Goal: Task Accomplishment & Management: Manage account settings

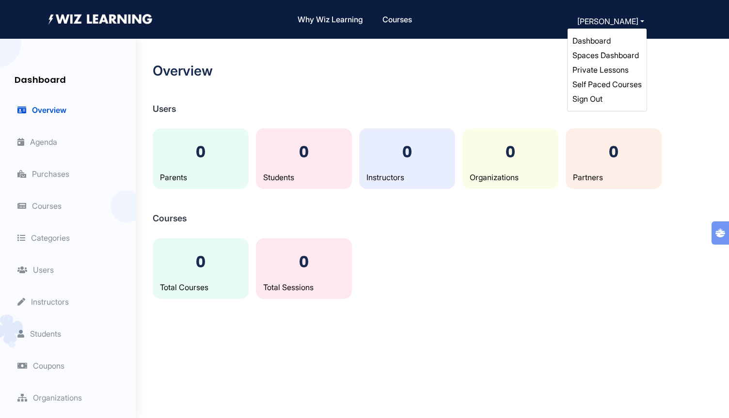
click at [637, 20] on button "[PERSON_NAME]" at bounding box center [610, 22] width 73 height 14
click at [613, 57] on link "Spaces Dashboard" at bounding box center [605, 55] width 66 height 10
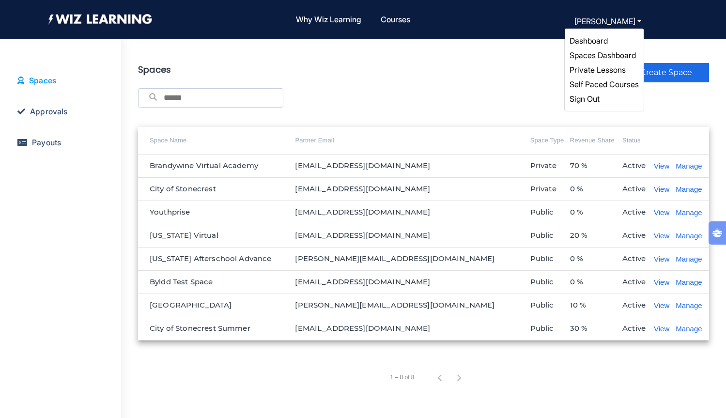
click at [602, 57] on link "Spaces Dashboard" at bounding box center [603, 55] width 66 height 10
click at [613, 82] on link "Self Paced Courses" at bounding box center [604, 84] width 69 height 10
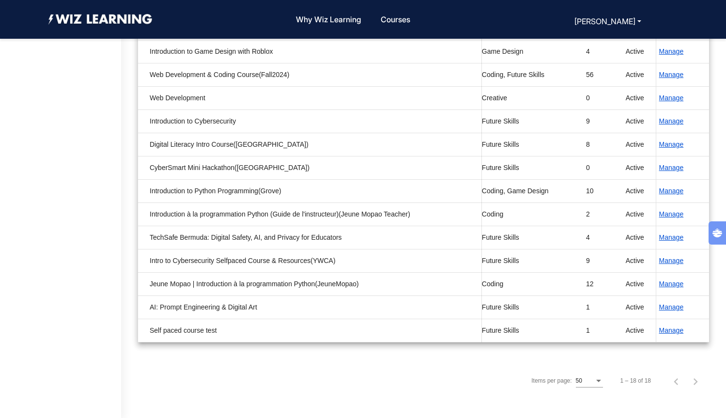
scroll to position [271, 0]
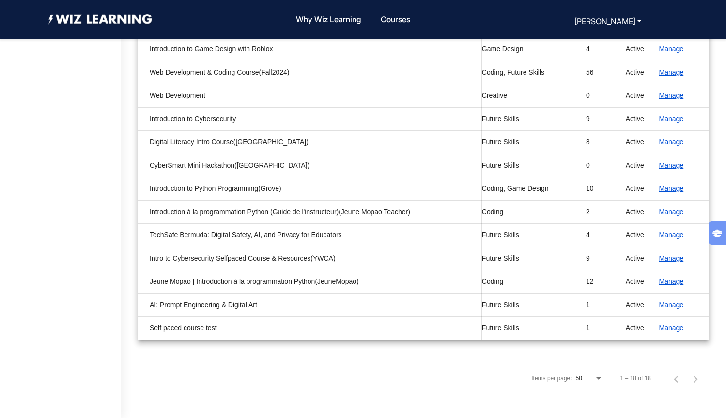
click at [668, 329] on button "Manage" at bounding box center [671, 328] width 31 height 11
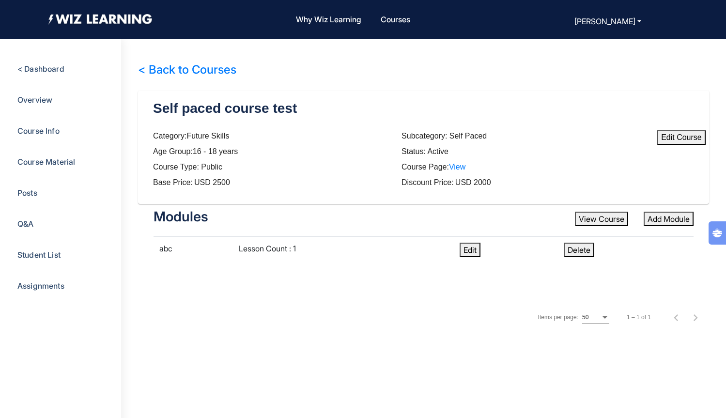
click at [549, 189] on div "Category: Future Skills Subcategory: Self Paced Age Group: [DEMOGRAPHIC_DATA] y…" at bounding box center [401, 163] width 497 height 66
click at [482, 246] on td "Edit" at bounding box center [506, 250] width 104 height 27
click at [475, 248] on button "Edit" at bounding box center [470, 250] width 21 height 15
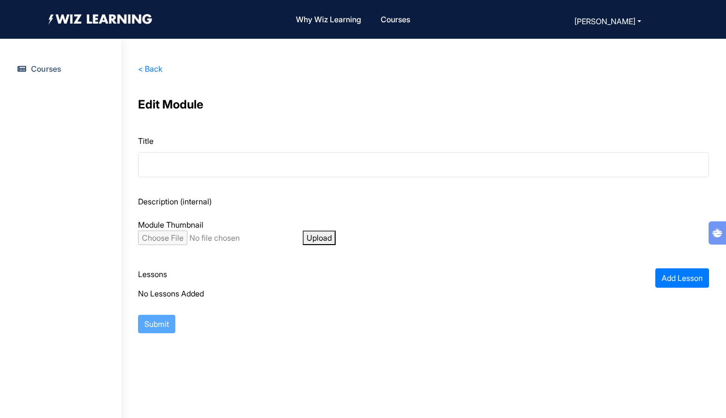
type input "***"
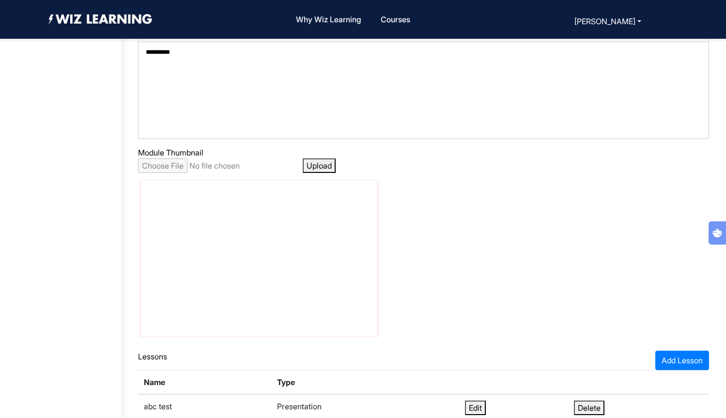
scroll to position [229, 0]
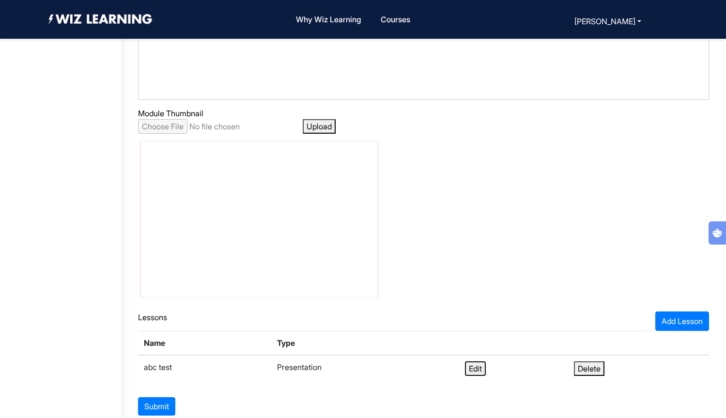
click at [481, 372] on button "Edit" at bounding box center [475, 368] width 21 height 15
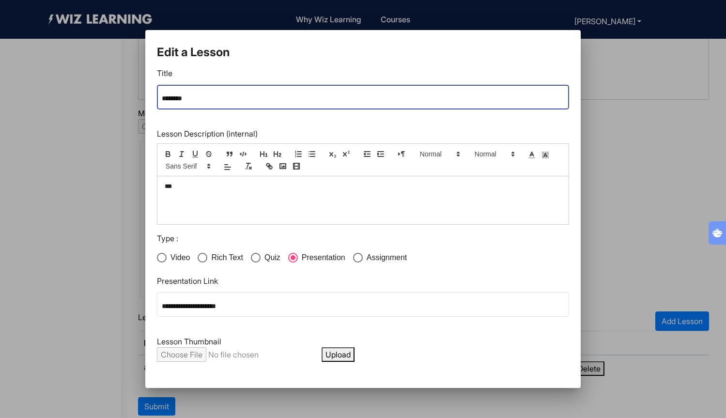
scroll to position [32, 0]
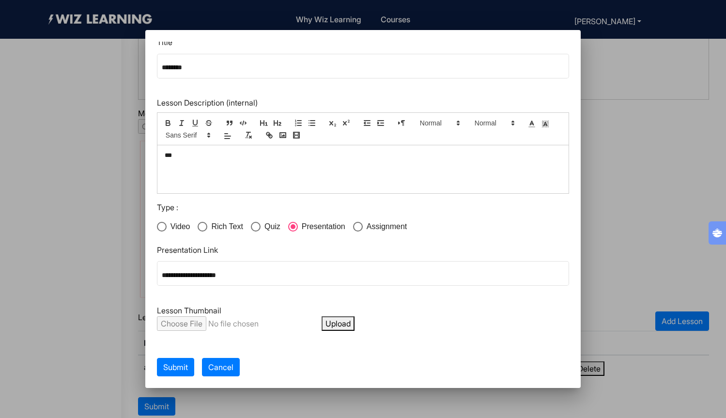
click at [650, 230] on div at bounding box center [363, 209] width 726 height 418
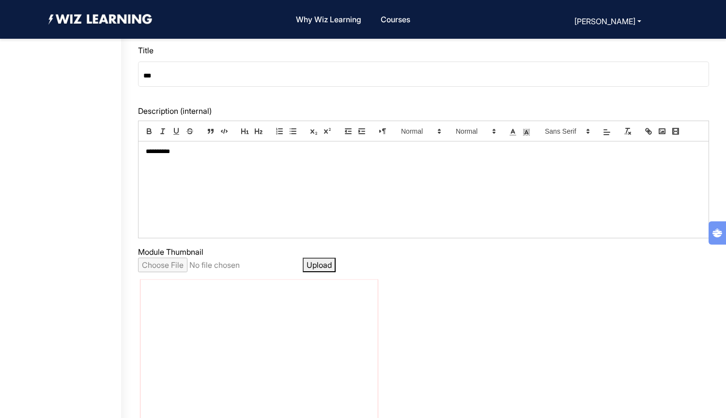
scroll to position [0, 0]
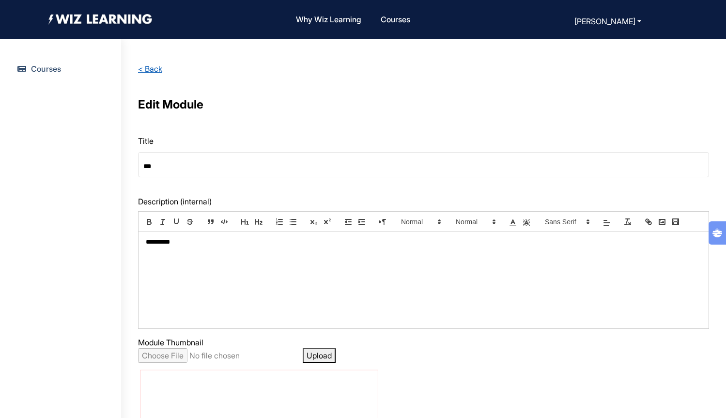
click at [159, 70] on link "< Back" at bounding box center [150, 69] width 24 height 10
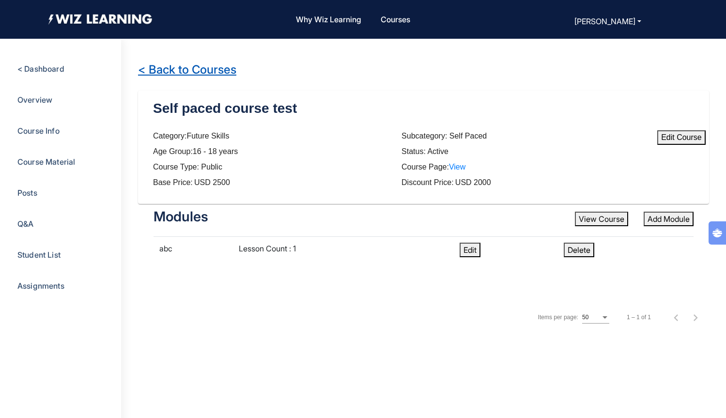
click at [175, 68] on link "< Back to Courses" at bounding box center [187, 69] width 98 height 14
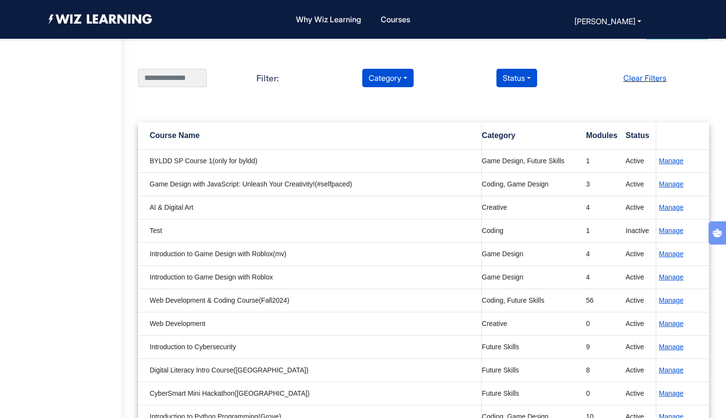
scroll to position [45, 0]
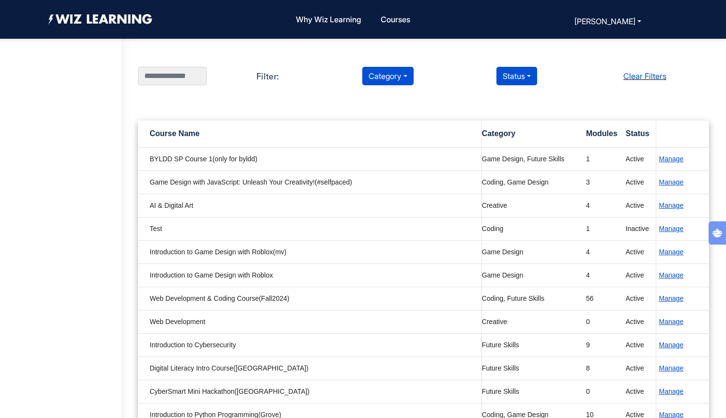
click at [673, 300] on button "Manage" at bounding box center [671, 298] width 31 height 11
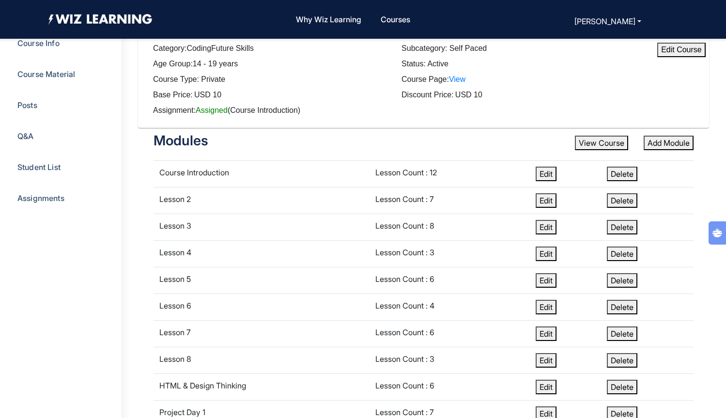
scroll to position [102, 0]
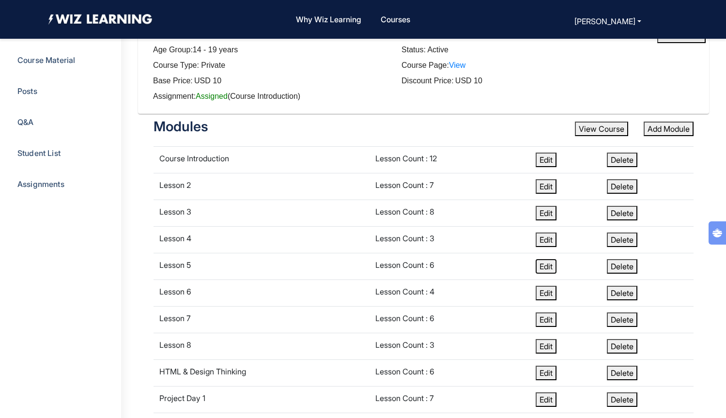
click at [546, 272] on button "Edit" at bounding box center [546, 266] width 21 height 15
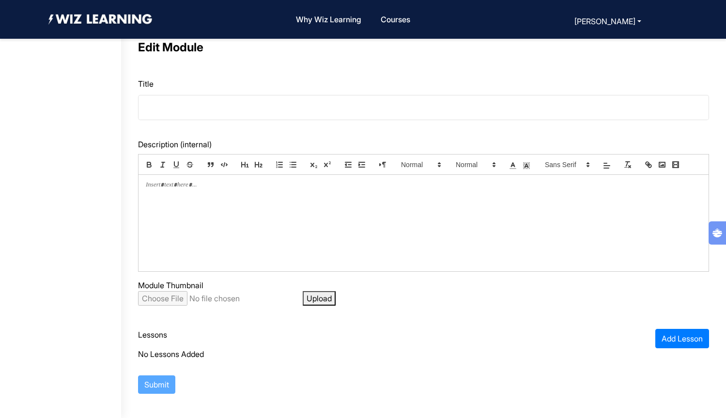
type input "********"
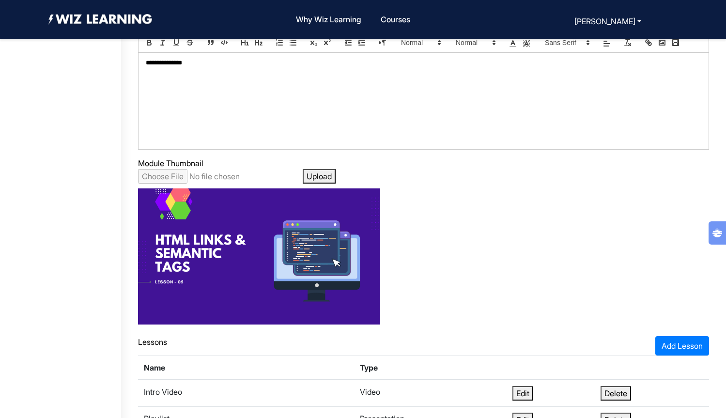
scroll to position [167, 0]
